Goal: Information Seeking & Learning: Learn about a topic

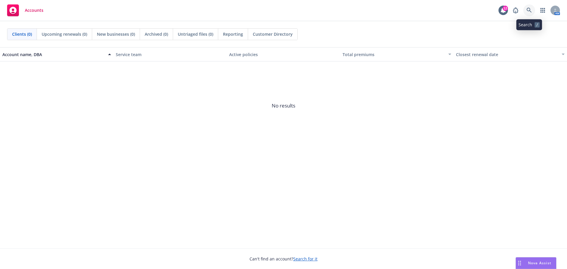
click at [527, 10] on icon at bounding box center [528, 10] width 5 height 5
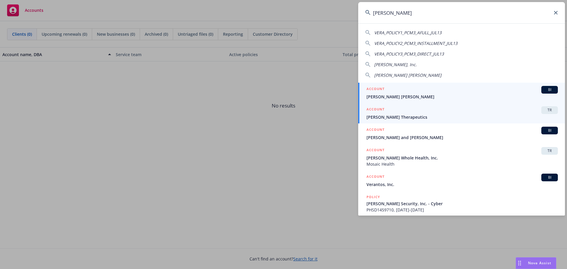
type input "[PERSON_NAME]"
click at [405, 117] on span "[PERSON_NAME] Therapeutics" at bounding box center [461, 117] width 191 height 6
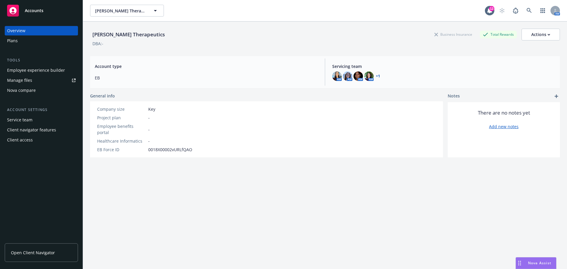
click at [14, 39] on div "Plans" at bounding box center [12, 40] width 11 height 9
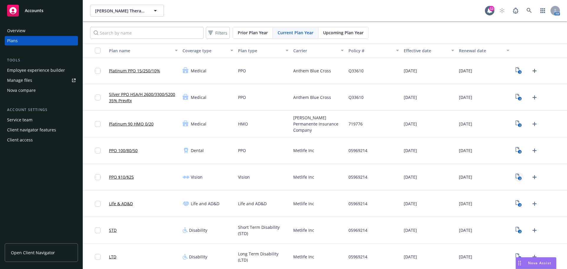
click at [519, 177] on text "2" at bounding box center [519, 178] width 1 height 4
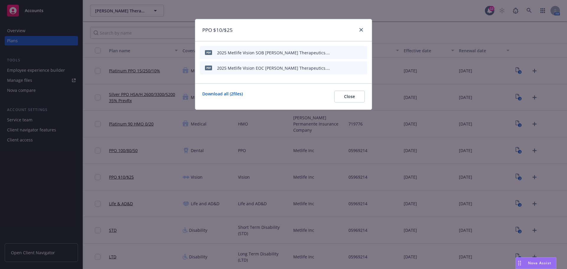
click at [273, 53] on div "2025 Metlife Vision SOB [PERSON_NAME] Therapeutics.pdf" at bounding box center [273, 53] width 113 height 6
click at [344, 51] on button "download file" at bounding box center [342, 52] width 6 height 6
click at [362, 30] on icon "close" at bounding box center [361, 30] width 4 height 4
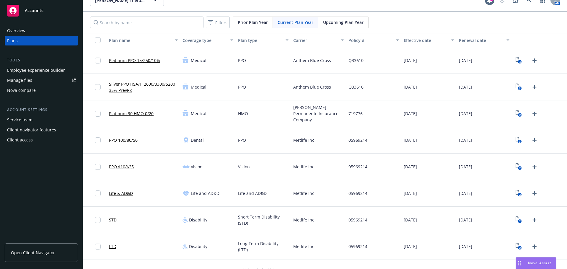
scroll to position [15, 0]
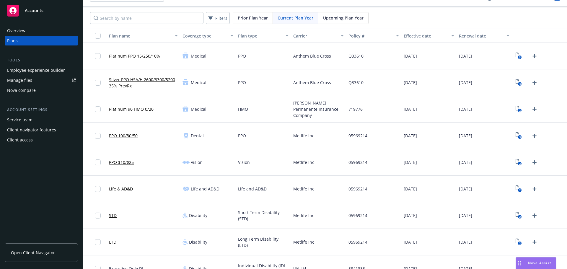
click at [124, 189] on link "Life & AD&D" at bounding box center [121, 189] width 24 height 6
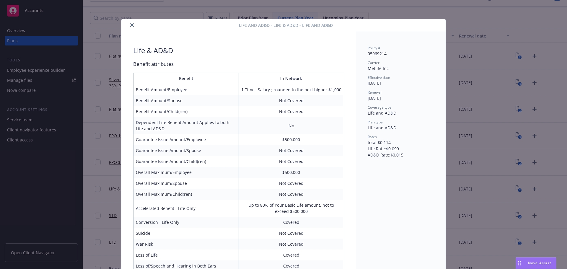
scroll to position [18, 0]
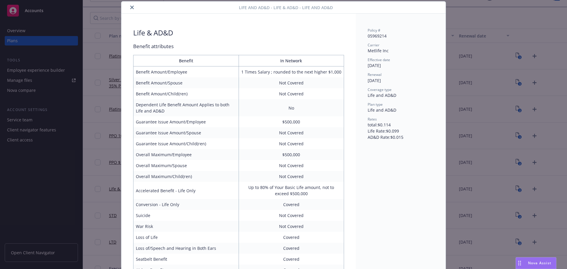
click at [100, 107] on div "Life and AD&D - Life & AD&D - Life and AD&D Life & AD&D Benefit attributes Bene…" at bounding box center [283, 134] width 567 height 269
click at [130, 7] on icon "close" at bounding box center [132, 8] width 4 height 4
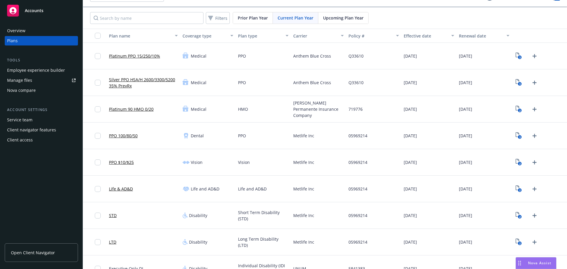
click at [114, 216] on link "STD" at bounding box center [113, 215] width 8 height 6
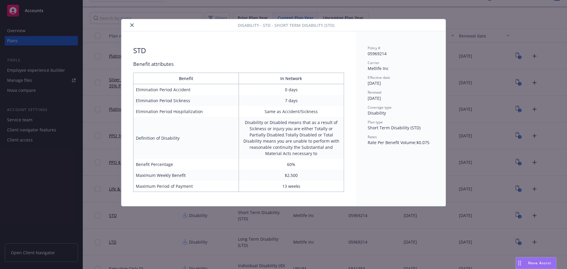
click at [131, 25] on icon "close" at bounding box center [132, 25] width 4 height 4
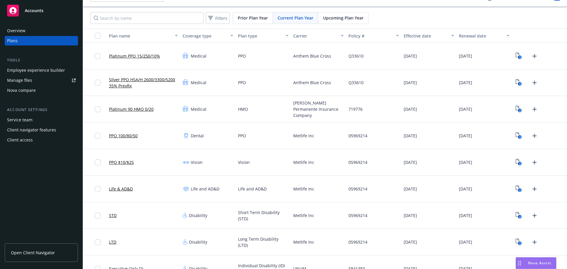
click at [114, 240] on link "LTD" at bounding box center [112, 242] width 7 height 6
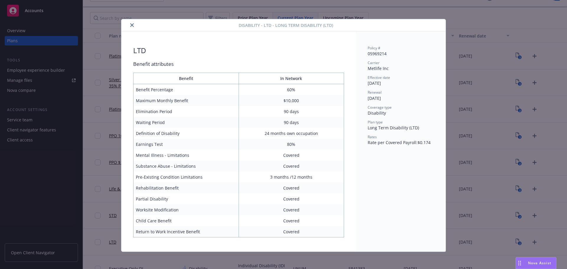
click at [130, 24] on icon "close" at bounding box center [132, 25] width 4 height 4
